Goal: Task Accomplishment & Management: Use online tool/utility

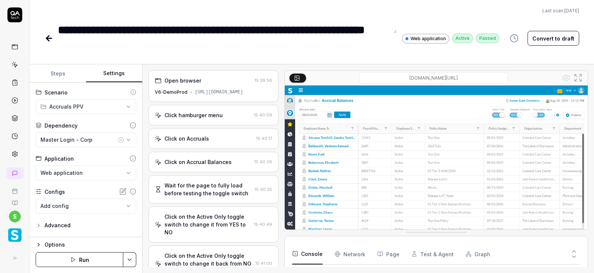
scroll to position [67, 0]
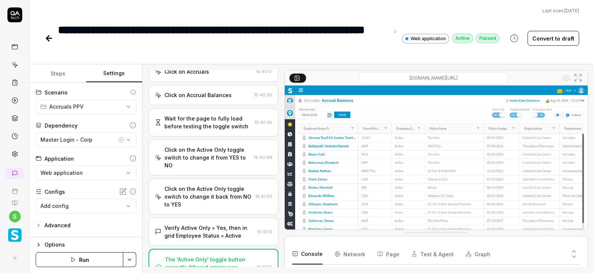
click at [49, 41] on icon at bounding box center [47, 38] width 3 height 5
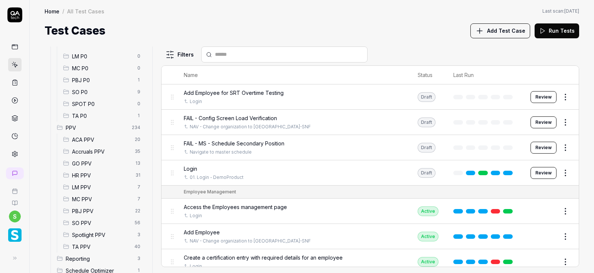
scroll to position [134, 0]
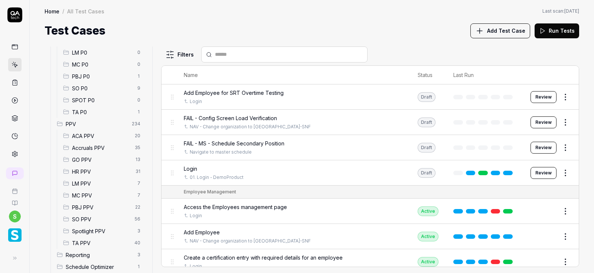
click at [92, 144] on span "Accruals PPV" at bounding box center [101, 148] width 58 height 8
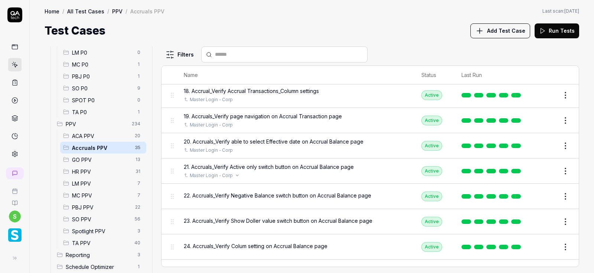
scroll to position [489, 0]
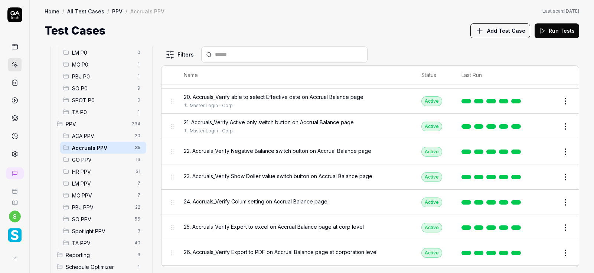
click at [548, 150] on button "Edit" at bounding box center [548, 152] width 18 height 12
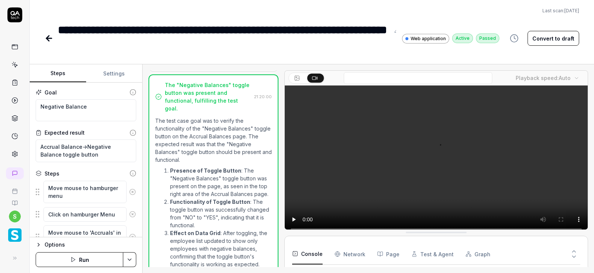
scroll to position [360, 0]
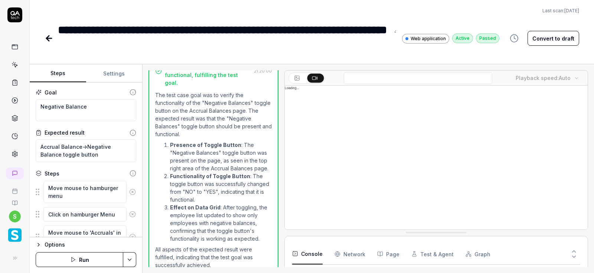
type textarea "*"
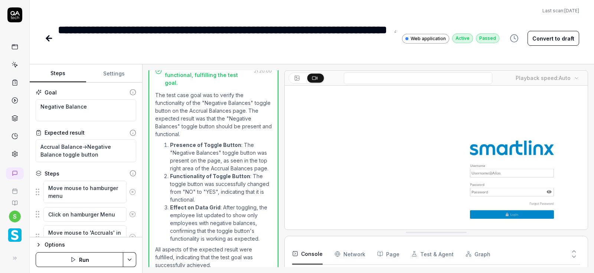
click at [117, 69] on button "Settings" at bounding box center [114, 74] width 56 height 18
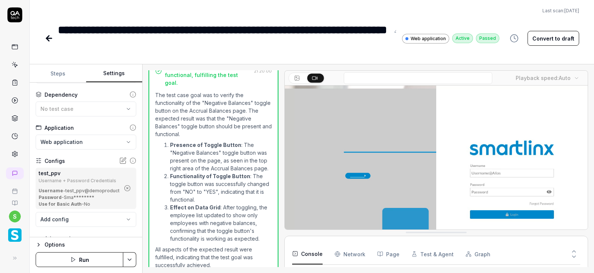
scroll to position [42, 0]
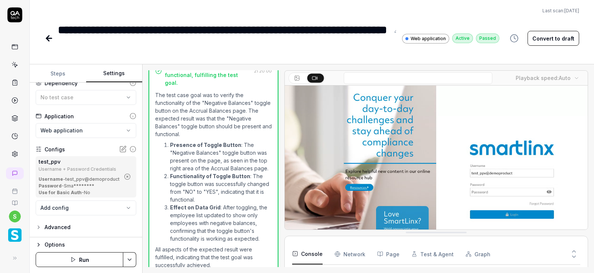
click at [127, 177] on icon "button" at bounding box center [128, 177] width 2 height 2
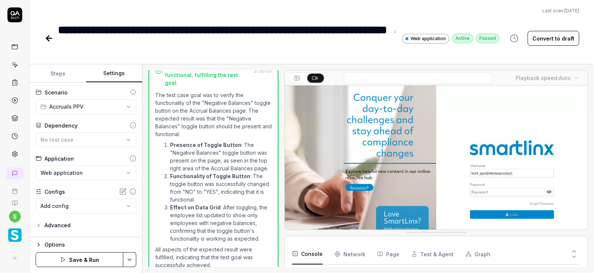
scroll to position [0, 0]
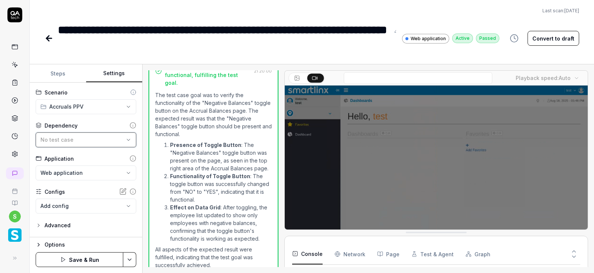
click at [93, 139] on div "No test case" at bounding box center [82, 140] width 84 height 8
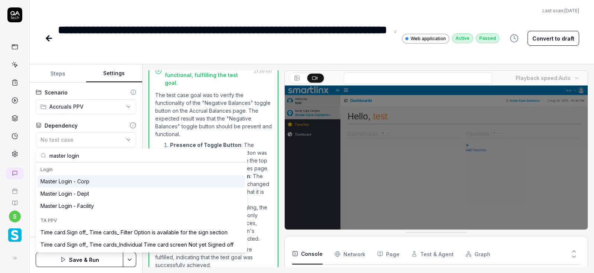
type input "master login"
click at [87, 181] on div "Master Login - Corp" at bounding box center [64, 181] width 49 height 8
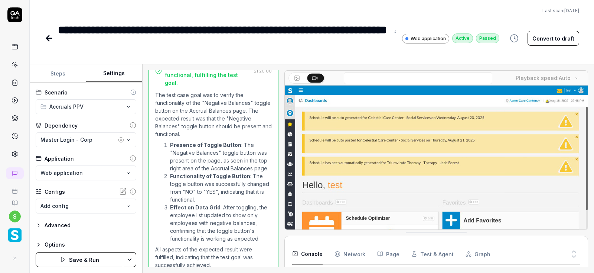
click at [133, 261] on html "**********" at bounding box center [297, 136] width 594 height 273
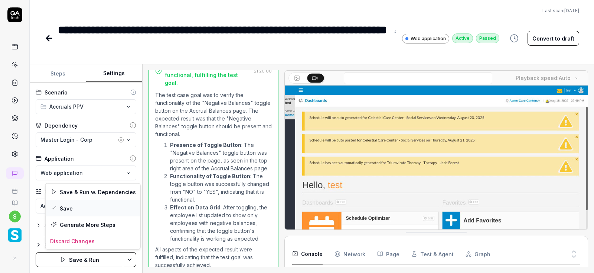
click at [71, 207] on div "Save" at bounding box center [93, 208] width 95 height 16
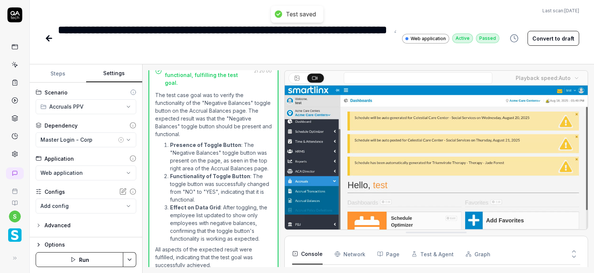
click at [88, 261] on button "Run" at bounding box center [80, 259] width 88 height 15
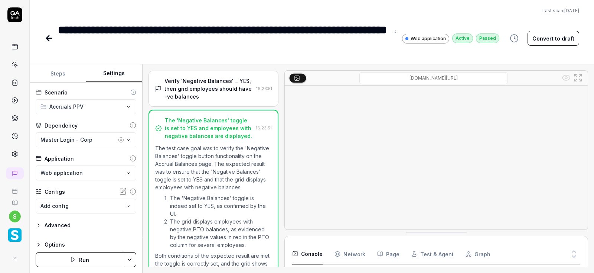
scroll to position [193, 0]
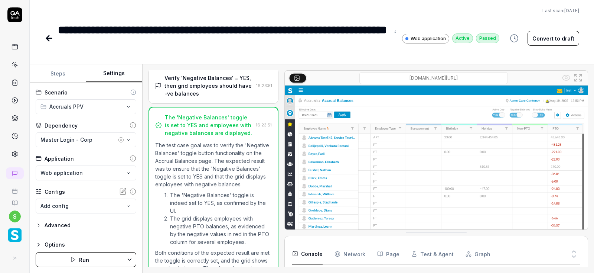
click at [50, 39] on icon at bounding box center [49, 38] width 9 height 9
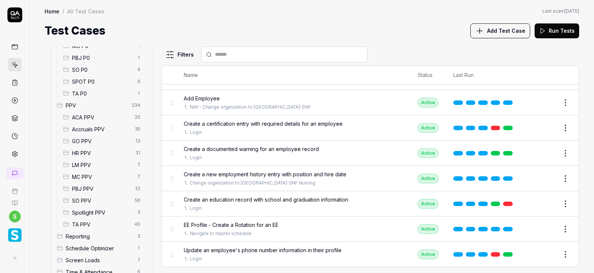
scroll to position [169, 0]
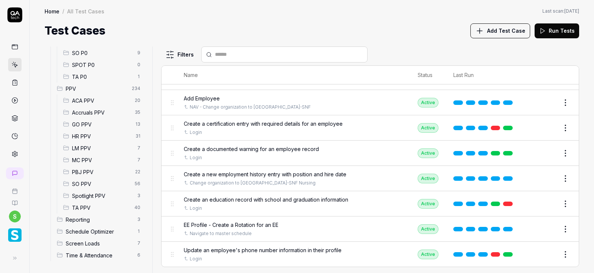
click at [98, 111] on span "Accruals PPV" at bounding box center [101, 112] width 58 height 8
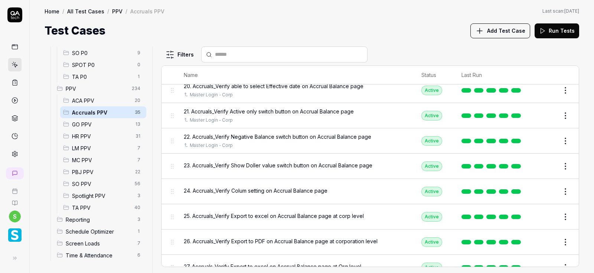
scroll to position [490, 0]
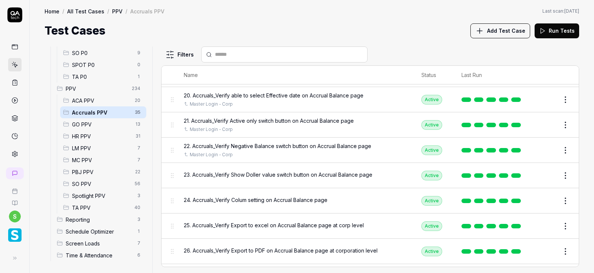
click at [549, 176] on button "Edit" at bounding box center [548, 175] width 18 height 12
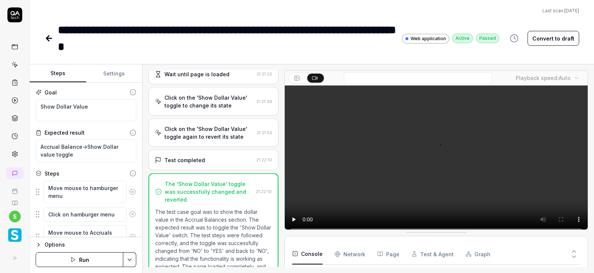
scroll to position [478, 0]
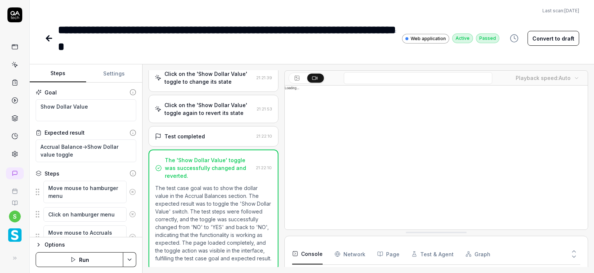
type textarea "*"
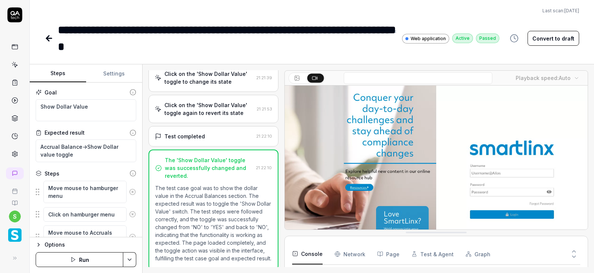
click at [111, 74] on button "Settings" at bounding box center [114, 74] width 56 height 18
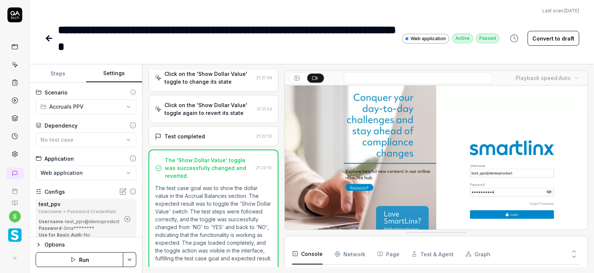
click at [127, 219] on icon "button" at bounding box center [127, 218] width 7 height 7
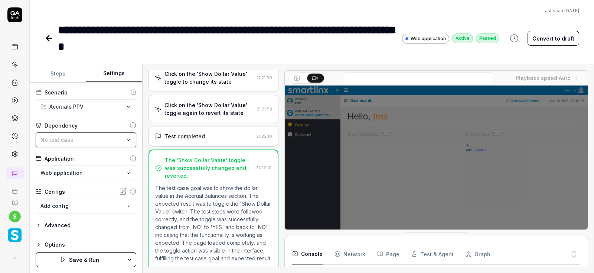
click at [121, 137] on div "No test case" at bounding box center [82, 140] width 84 height 8
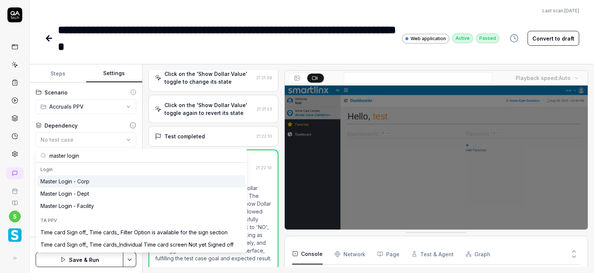
type input "master login"
click at [87, 182] on div "Master Login - Corp" at bounding box center [64, 181] width 49 height 8
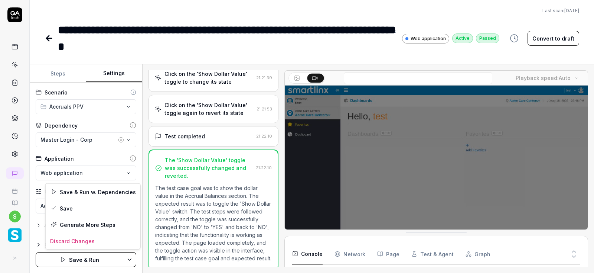
click at [132, 261] on html "**********" at bounding box center [297, 136] width 594 height 273
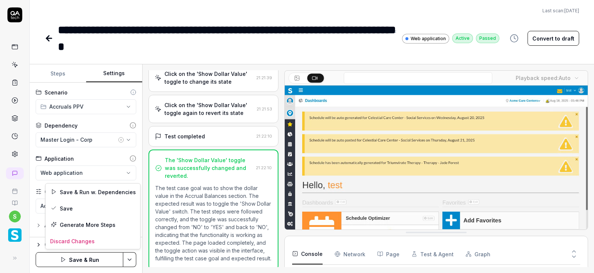
scroll to position [69, 0]
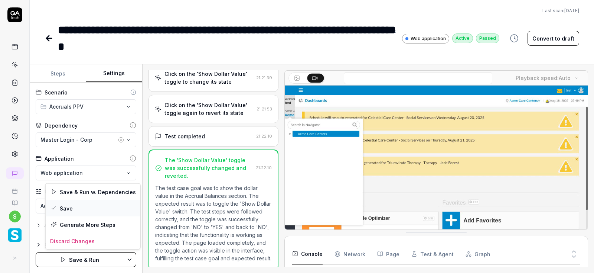
click at [64, 208] on div "Save" at bounding box center [93, 208] width 95 height 16
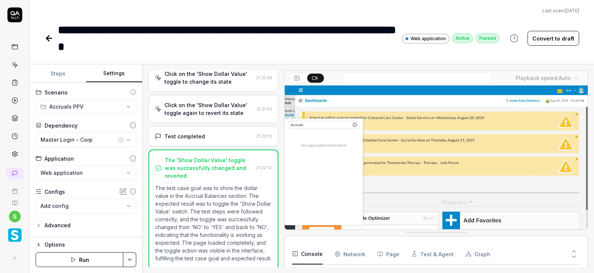
click at [84, 262] on button "Run" at bounding box center [80, 259] width 88 height 15
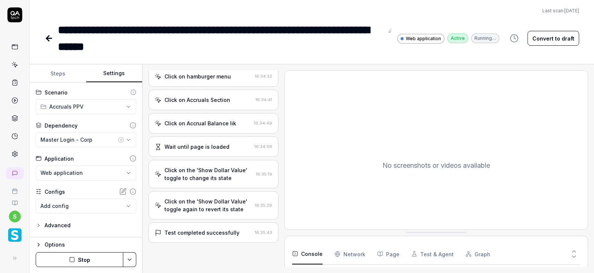
scroll to position [44, 0]
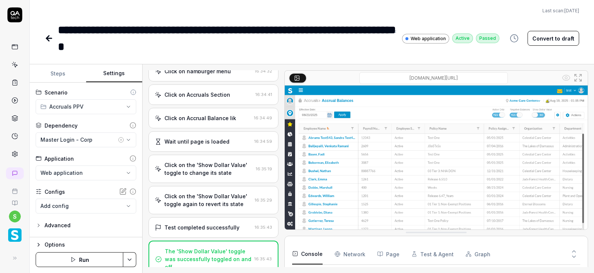
click at [116, 70] on button "Settings" at bounding box center [114, 74] width 56 height 18
click at [62, 73] on button "Steps" at bounding box center [58, 74] width 56 height 18
click at [113, 75] on button "Settings" at bounding box center [114, 74] width 56 height 18
click at [47, 38] on icon at bounding box center [48, 38] width 5 height 0
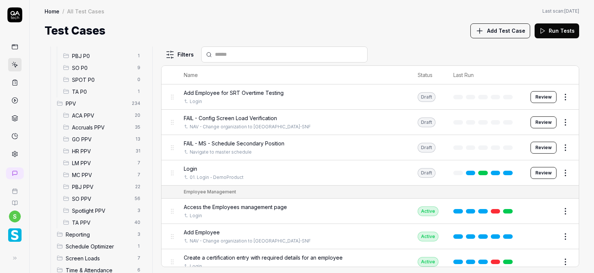
scroll to position [169, 0]
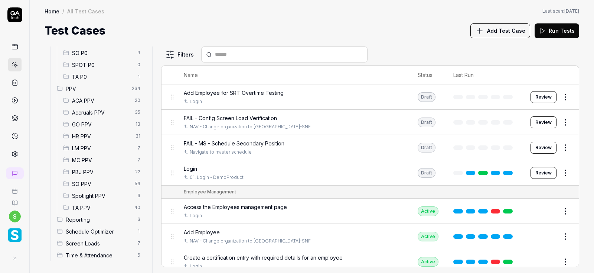
click at [96, 110] on span "Accruals PPV" at bounding box center [101, 112] width 58 height 8
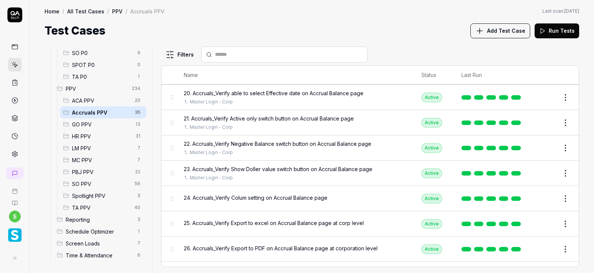
scroll to position [535, 0]
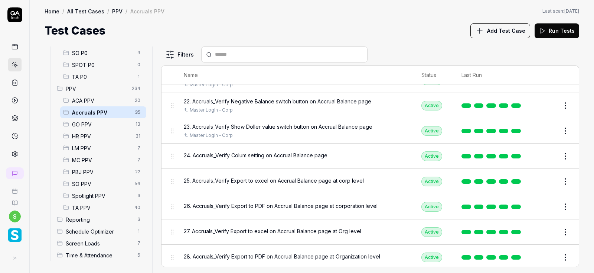
click at [547, 155] on button "Edit" at bounding box center [548, 156] width 18 height 12
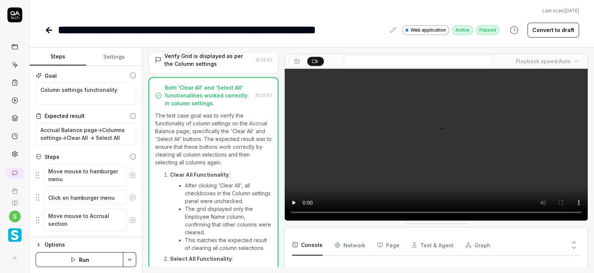
scroll to position [489, 0]
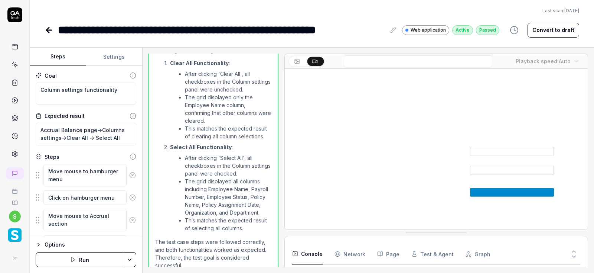
type textarea "*"
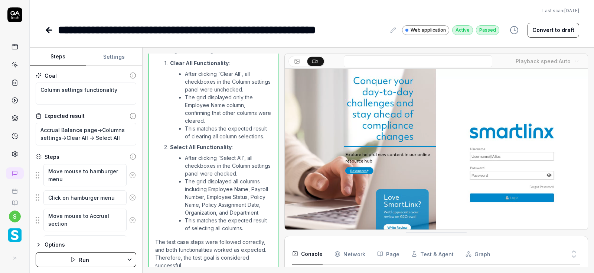
click at [108, 56] on button "Settings" at bounding box center [114, 57] width 56 height 18
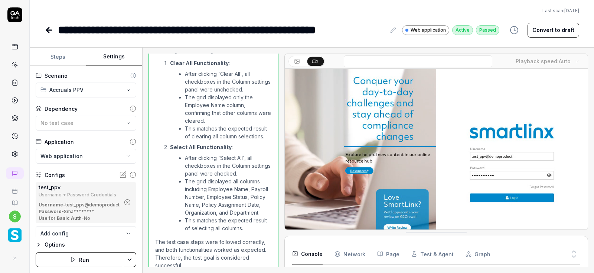
click at [129, 201] on icon "button" at bounding box center [127, 202] width 7 height 7
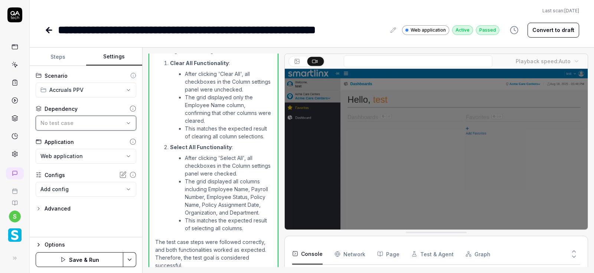
click at [108, 125] on div "No test case" at bounding box center [82, 123] width 84 height 8
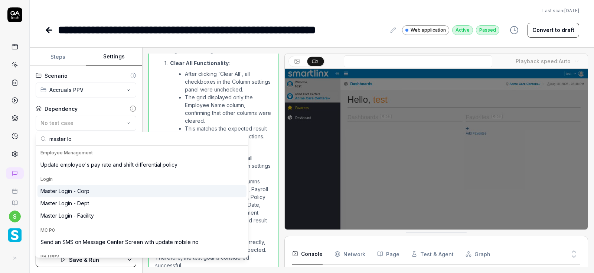
type input "master lo"
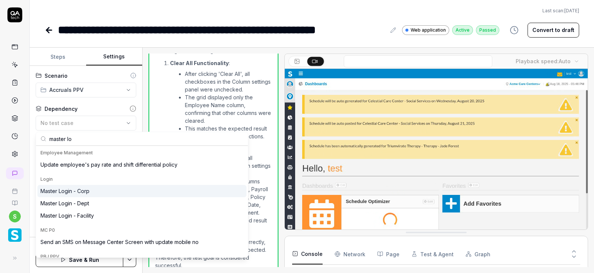
click at [83, 189] on div "Master Login - Corp" at bounding box center [64, 191] width 49 height 8
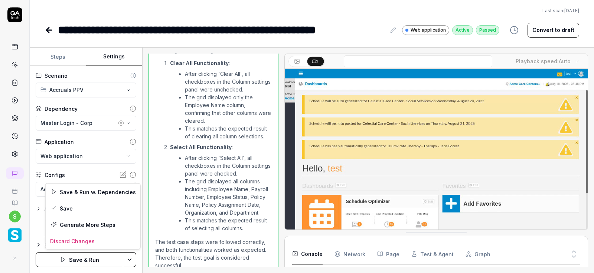
click at [132, 259] on html "**********" at bounding box center [297, 136] width 594 height 273
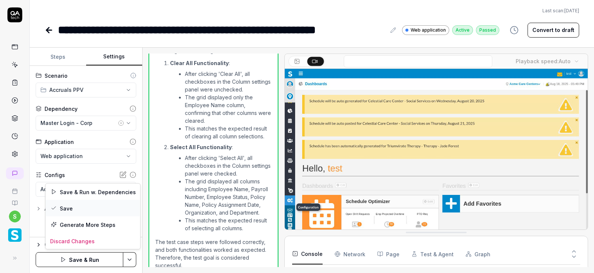
click at [77, 205] on div "Save" at bounding box center [93, 208] width 95 height 16
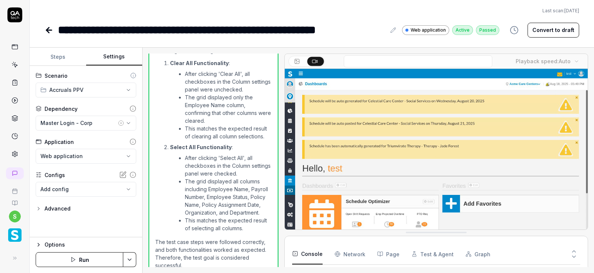
click at [79, 259] on button "Run" at bounding box center [80, 259] width 88 height 15
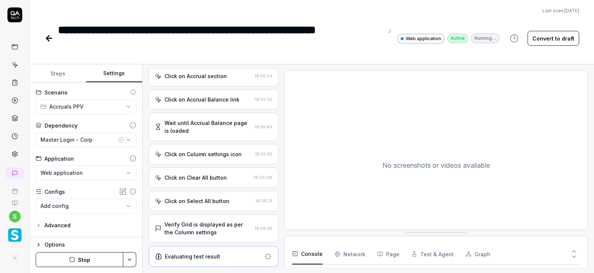
scroll to position [67, 0]
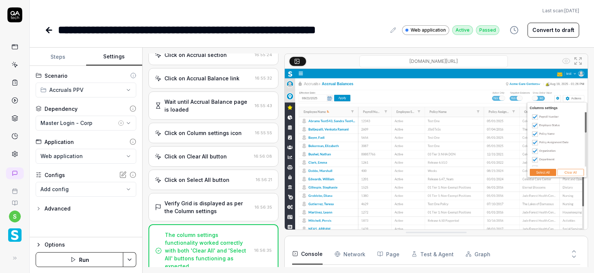
click at [48, 29] on icon at bounding box center [47, 29] width 3 height 5
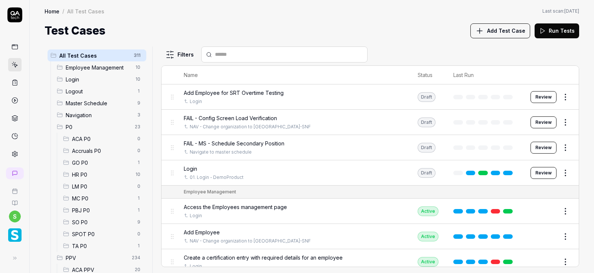
scroll to position [134, 0]
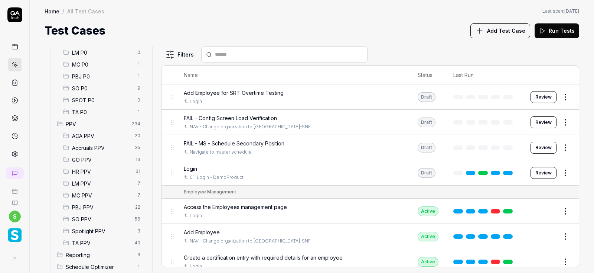
click at [97, 147] on span "Accruals PPV" at bounding box center [101, 148] width 58 height 8
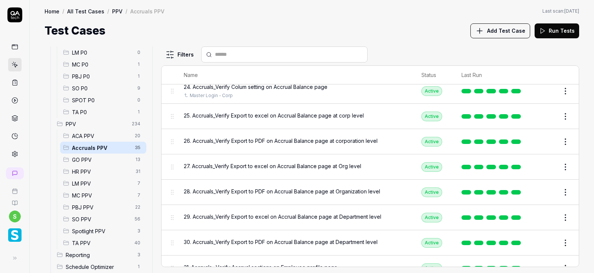
scroll to position [580, 0]
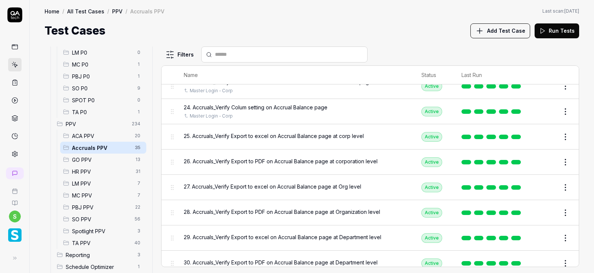
click at [546, 137] on button "Edit" at bounding box center [548, 137] width 18 height 12
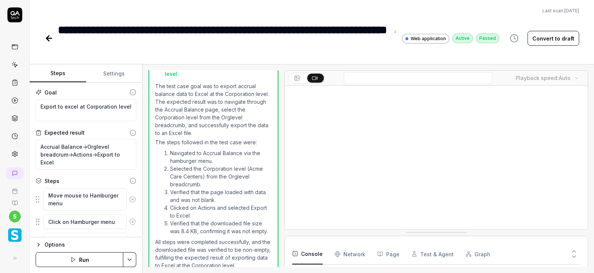
scroll to position [45, 0]
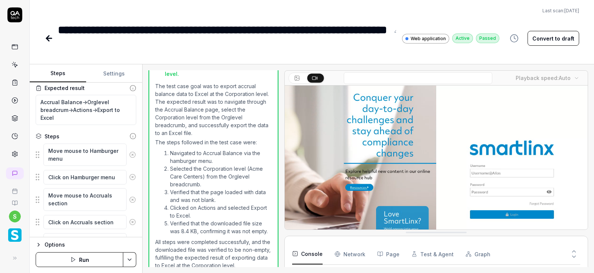
type textarea "*"
click at [111, 74] on button "Settings" at bounding box center [114, 74] width 56 height 18
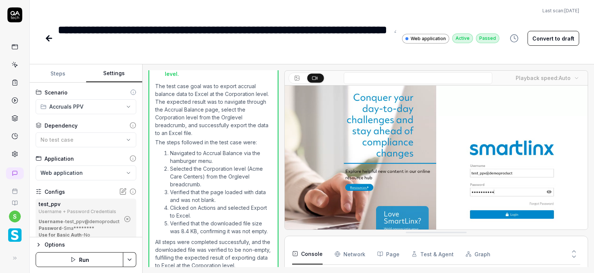
scroll to position [42, 0]
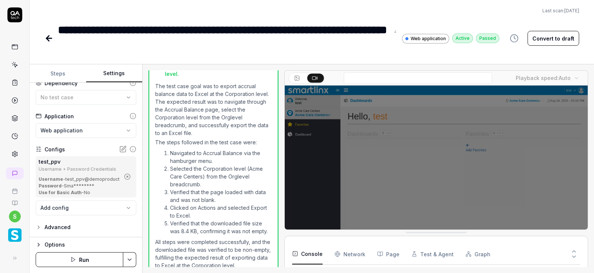
click at [130, 176] on icon "button" at bounding box center [127, 176] width 7 height 7
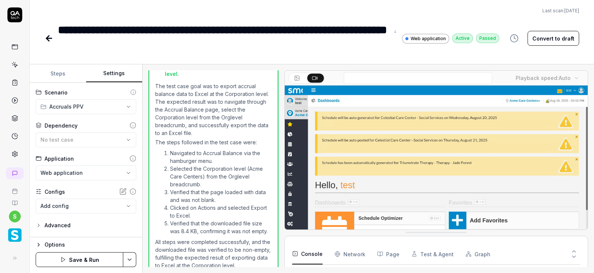
scroll to position [0, 0]
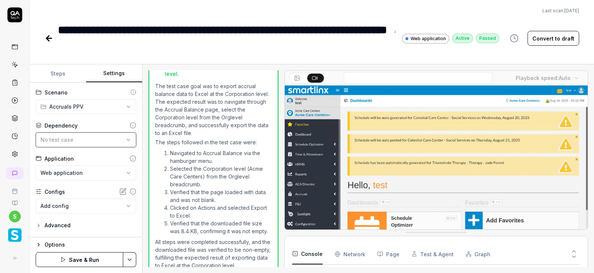
click at [79, 142] on div "No test case" at bounding box center [82, 140] width 84 height 8
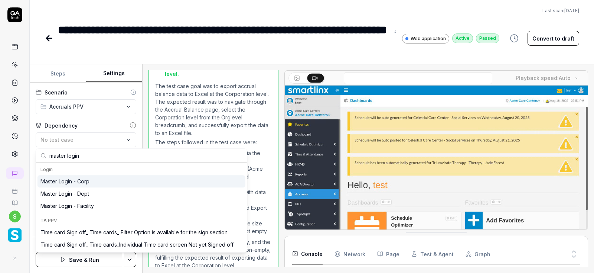
type input "master login"
click at [82, 183] on div "Master Login - Corp" at bounding box center [64, 181] width 49 height 8
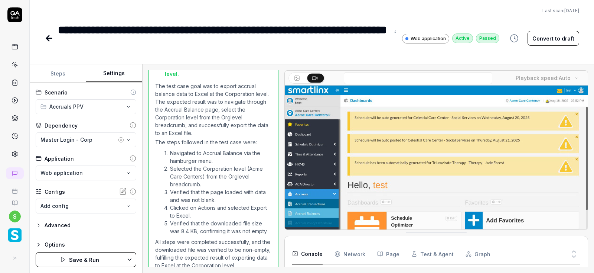
click at [125, 257] on html "**********" at bounding box center [297, 136] width 594 height 273
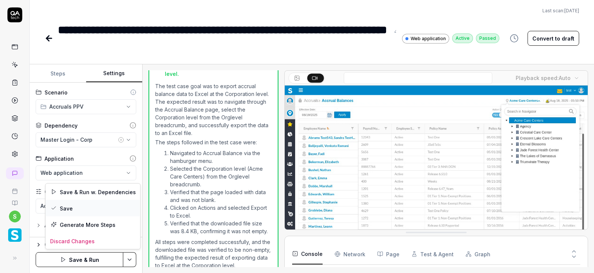
click at [77, 207] on div "Save" at bounding box center [93, 208] width 95 height 16
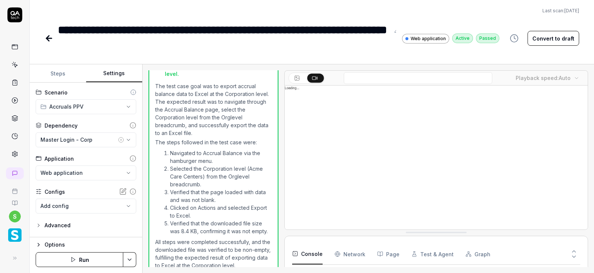
click at [77, 258] on button "Run" at bounding box center [80, 259] width 88 height 15
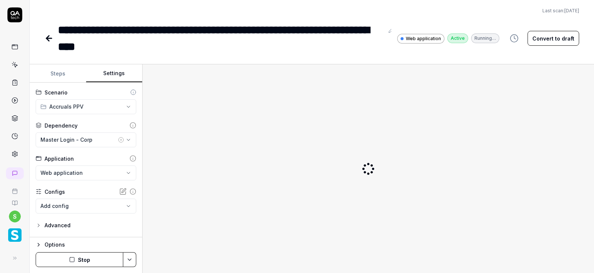
click at [81, 258] on button "Stop" at bounding box center [80, 259] width 88 height 15
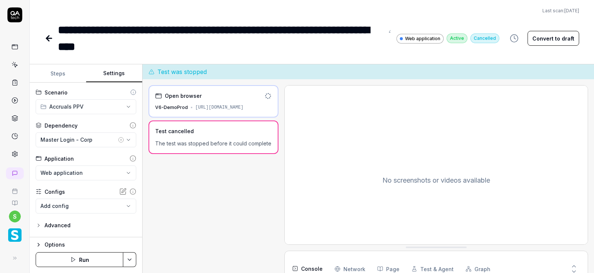
click at [86, 261] on button "Run" at bounding box center [80, 259] width 88 height 15
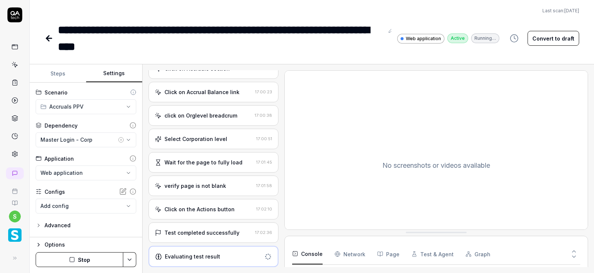
scroll to position [245, 0]
